Goal: Task Accomplishment & Management: Use online tool/utility

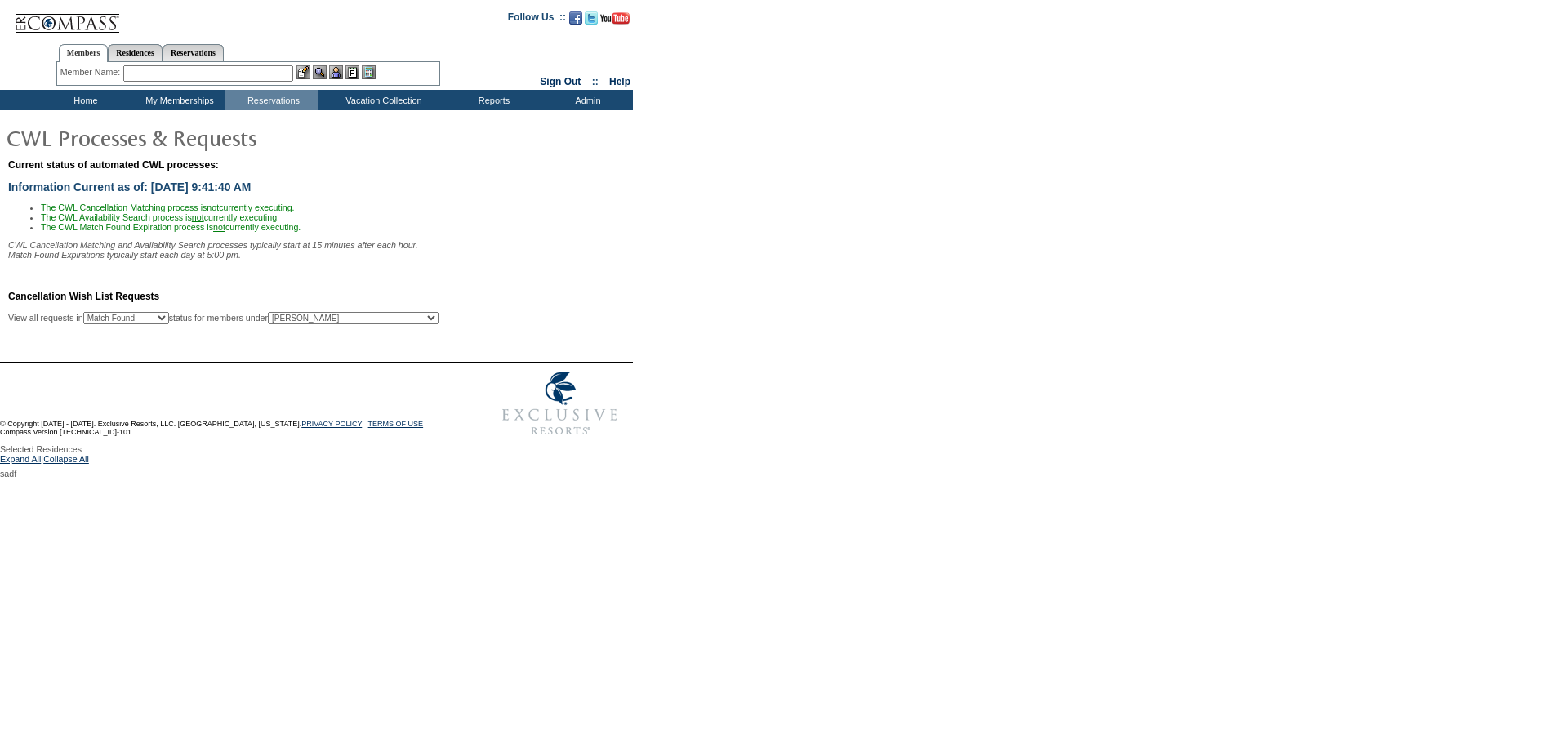
select select "50"
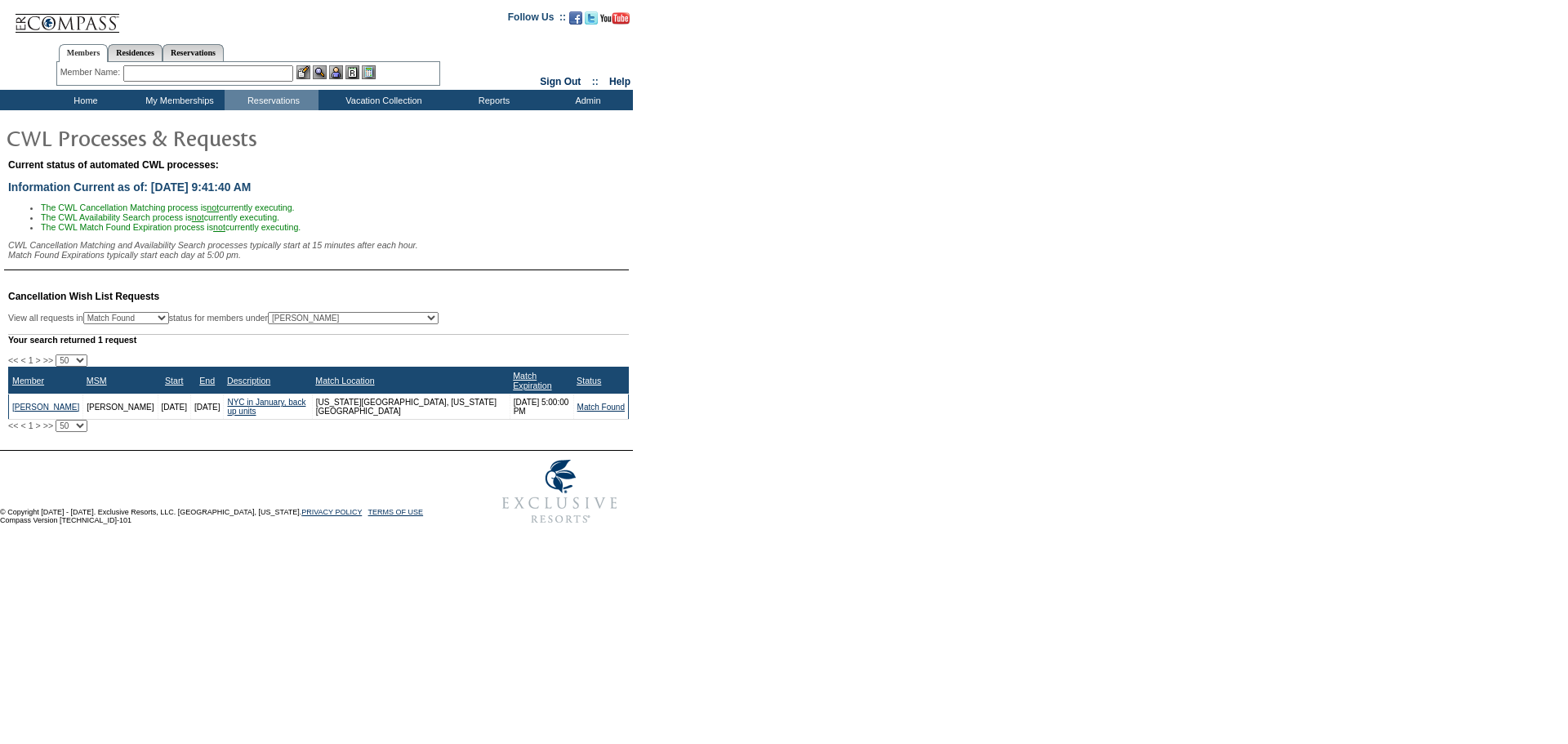
click at [584, 420] on td "Match Found" at bounding box center [600, 407] width 54 height 25
click at [588, 405] on td "Match Found" at bounding box center [600, 407] width 54 height 25
click at [588, 411] on link "Match Found" at bounding box center [601, 408] width 47 height 9
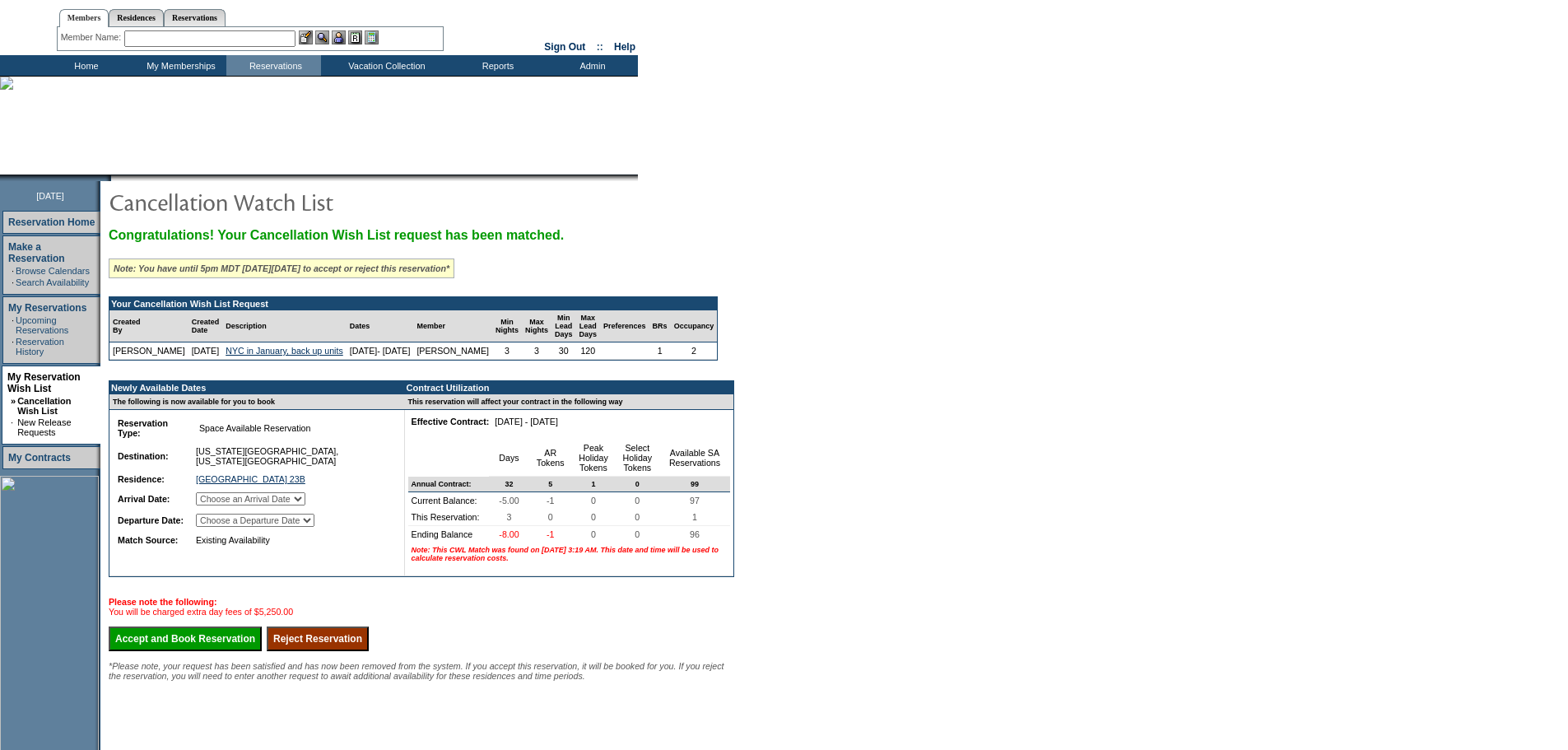
scroll to position [38, 0]
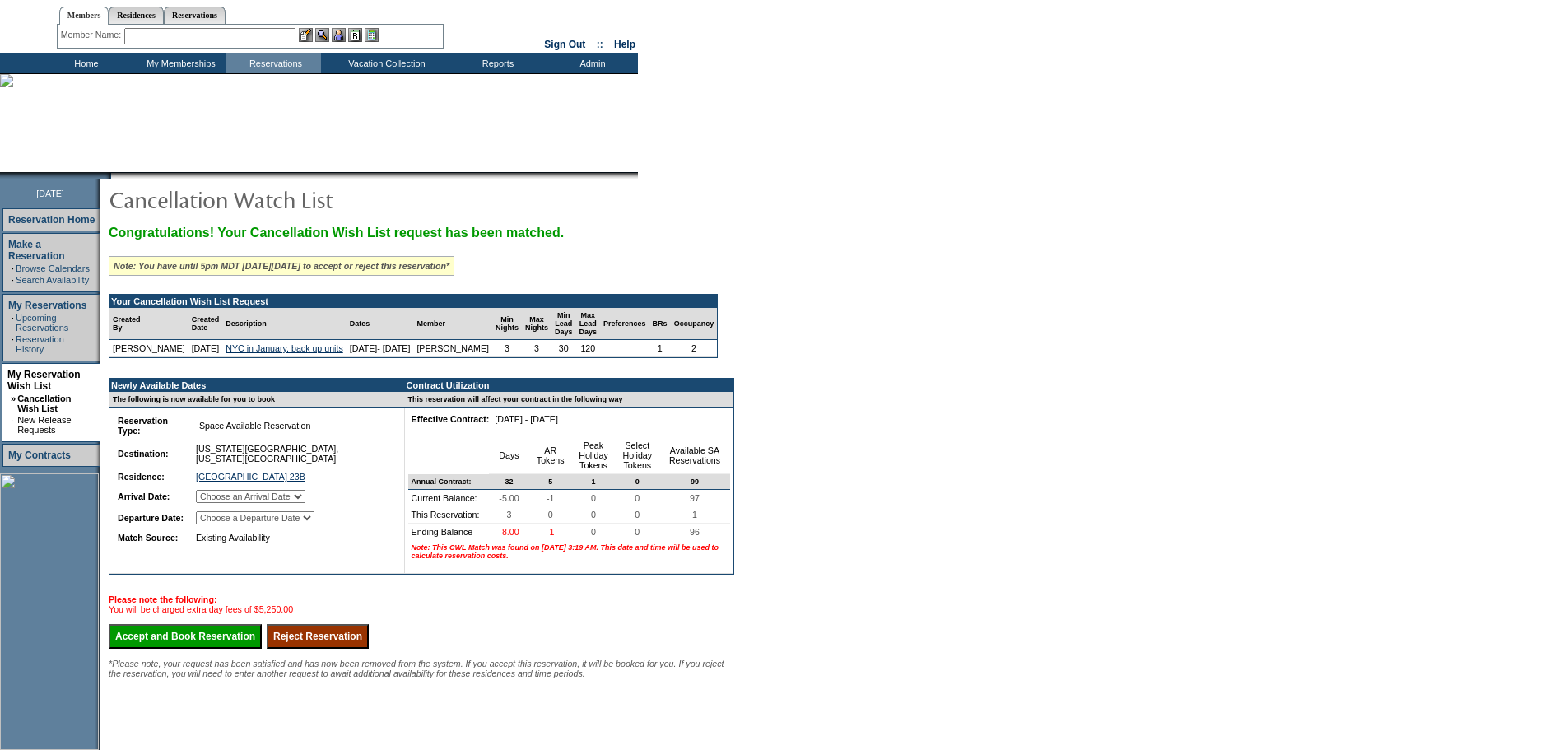
click at [306, 503] on select "Choose an Arrival Date [DATE] [DATE] [DATE]" at bounding box center [251, 496] width 110 height 13
click at [332, 392] on td "Newly Available Dates" at bounding box center [253, 385] width 286 height 13
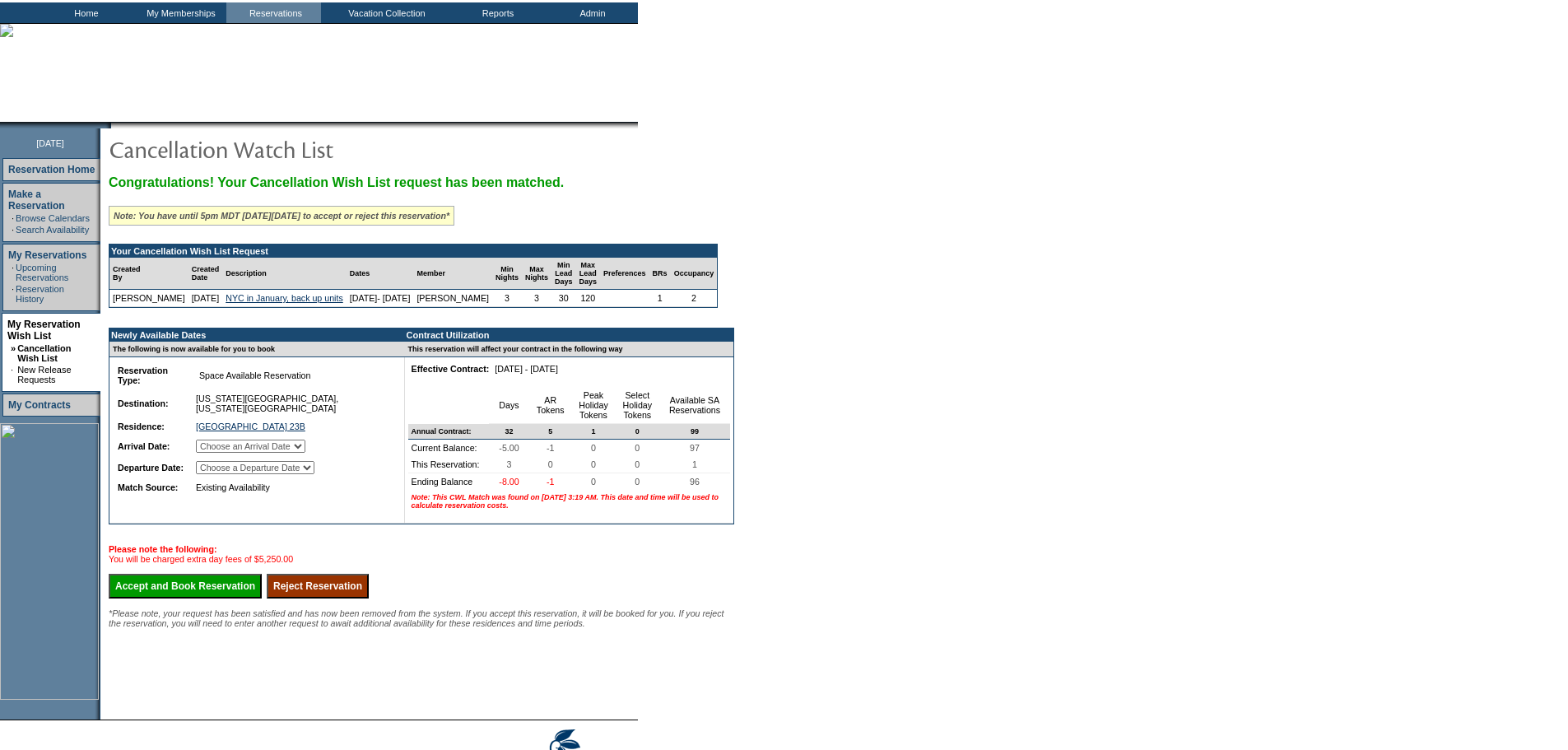
click at [326, 598] on input "Reject Reservation" at bounding box center [318, 586] width 102 height 25
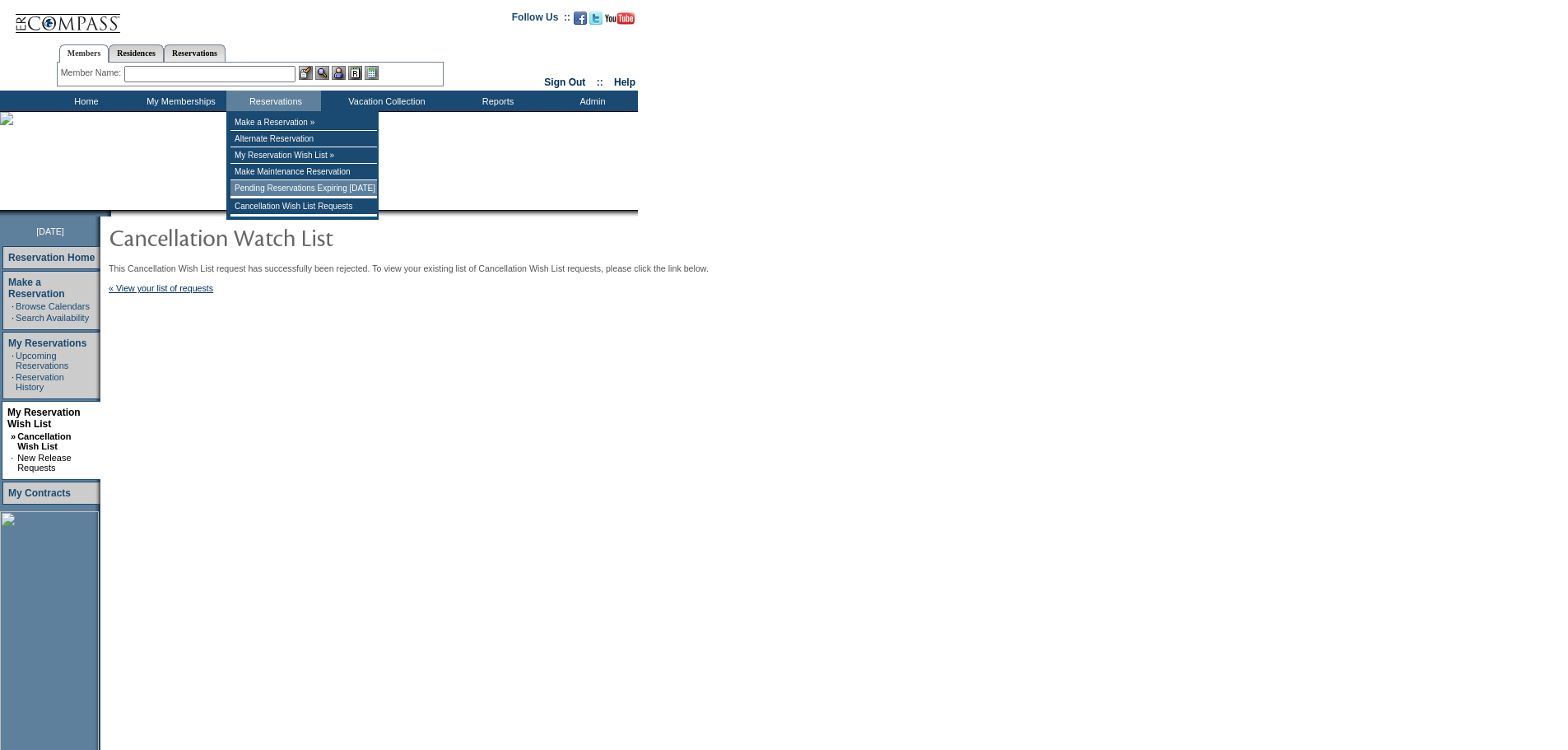
click at [261, 191] on td "Pending Reservations Expiring [DATE]" at bounding box center [303, 188] width 147 height 16
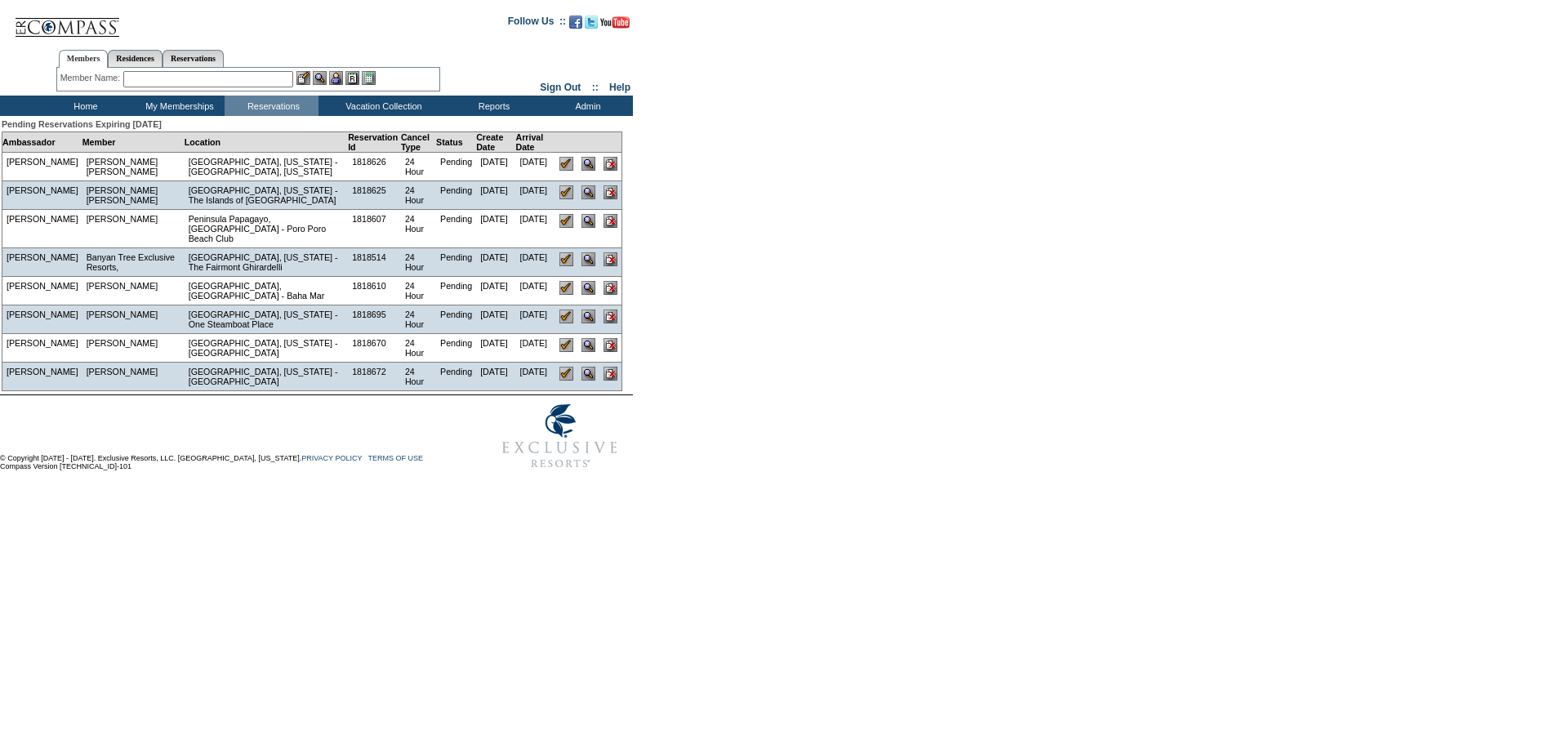
click at [81, 97] on td "Home" at bounding box center [84, 106] width 94 height 21
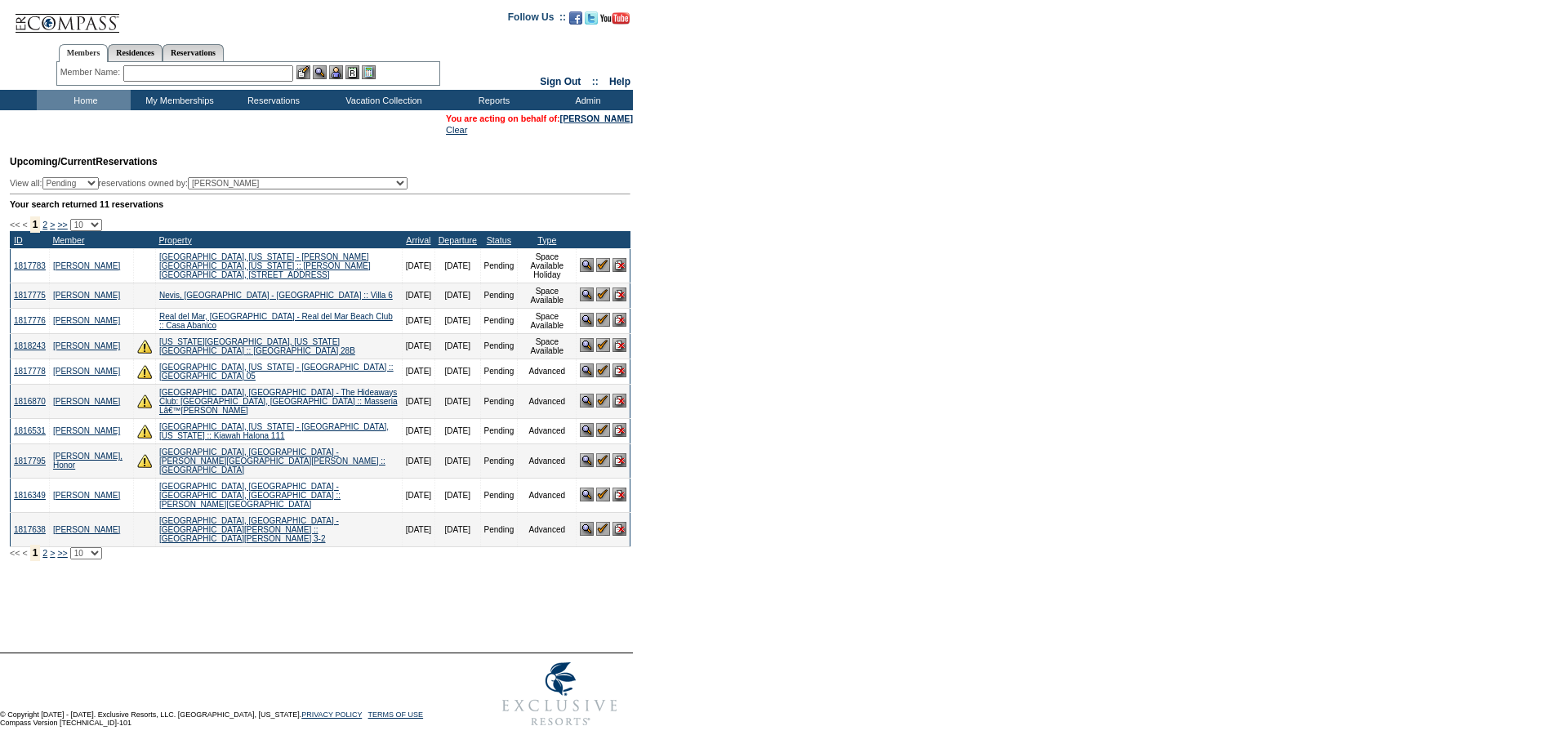
click at [582, 270] on img at bounding box center [586, 265] width 14 height 14
